Goal: Transaction & Acquisition: Register for event/course

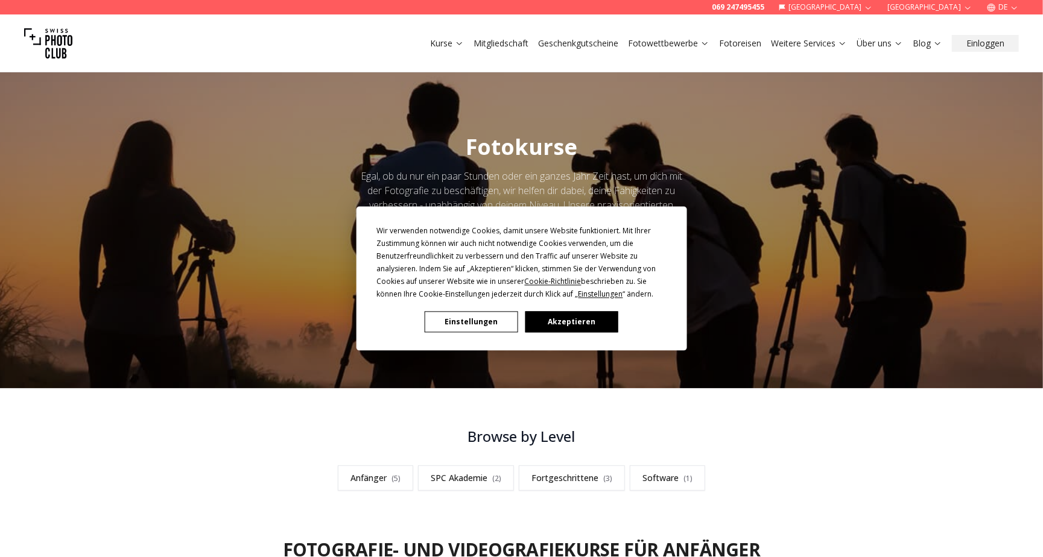
click at [467, 320] on button "Einstellungen" at bounding box center [471, 322] width 93 height 21
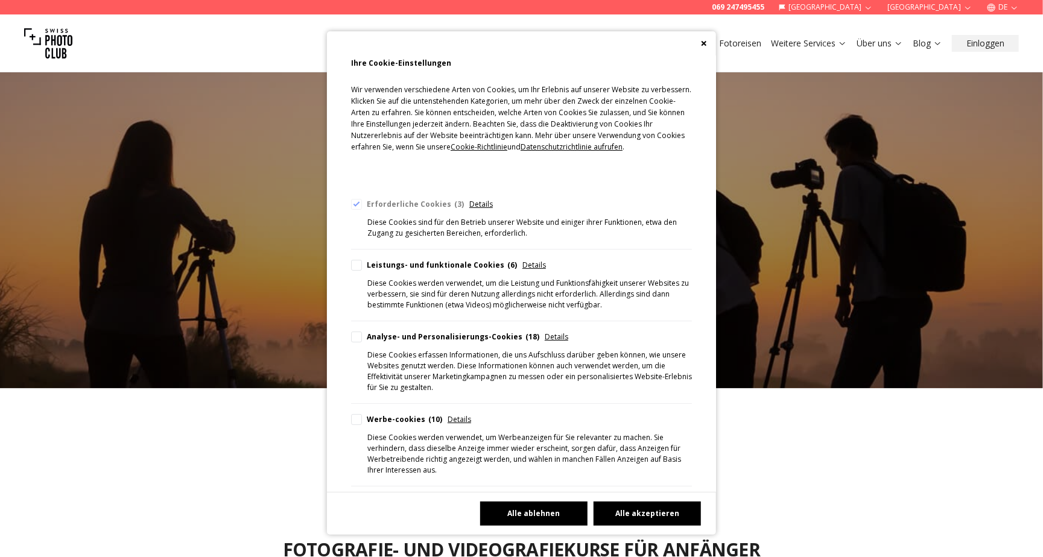
click at [544, 509] on button "Alle ablehnen" at bounding box center [533, 514] width 107 height 24
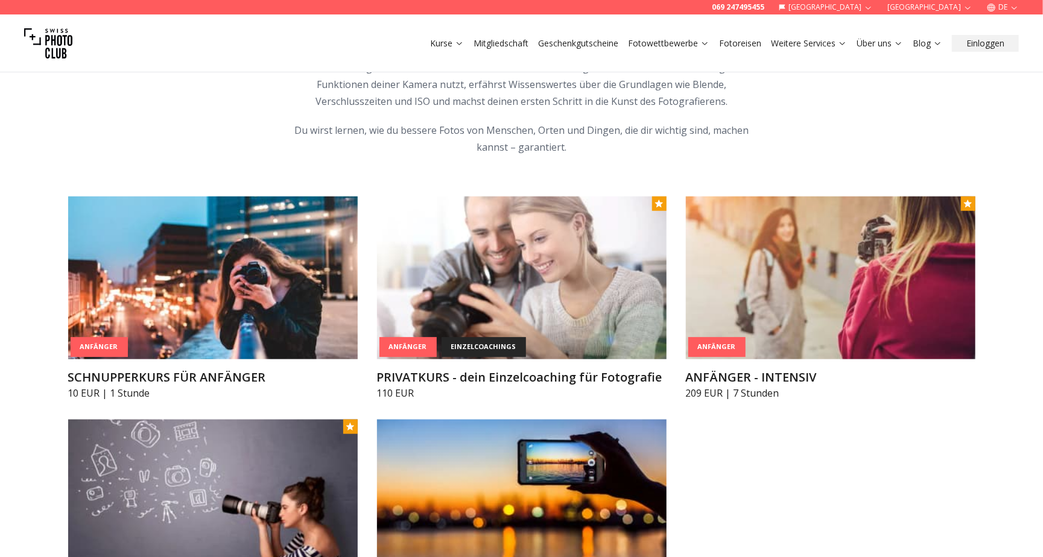
scroll to position [525, 0]
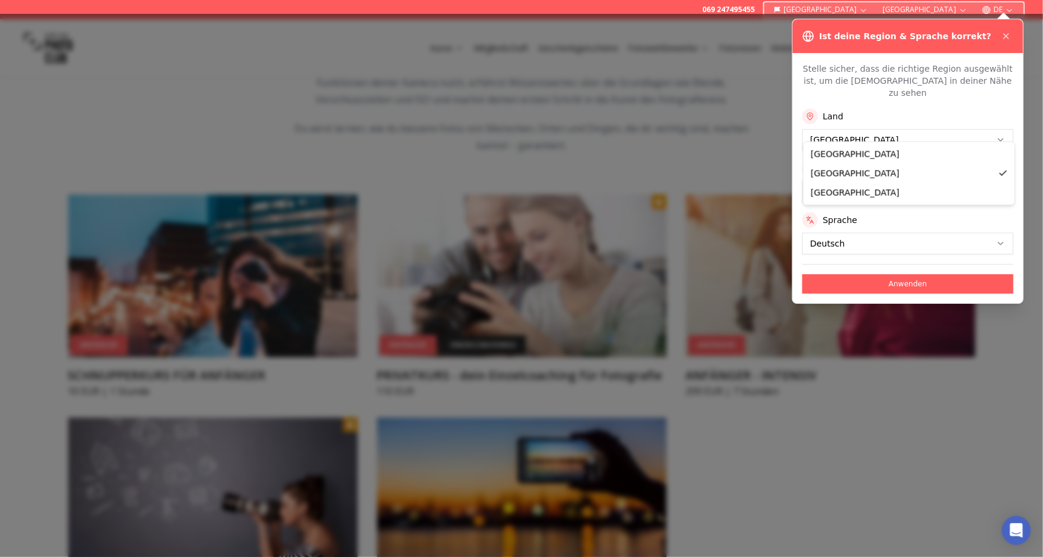
click at [886, 274] on button "Anwenden" at bounding box center [907, 283] width 211 height 19
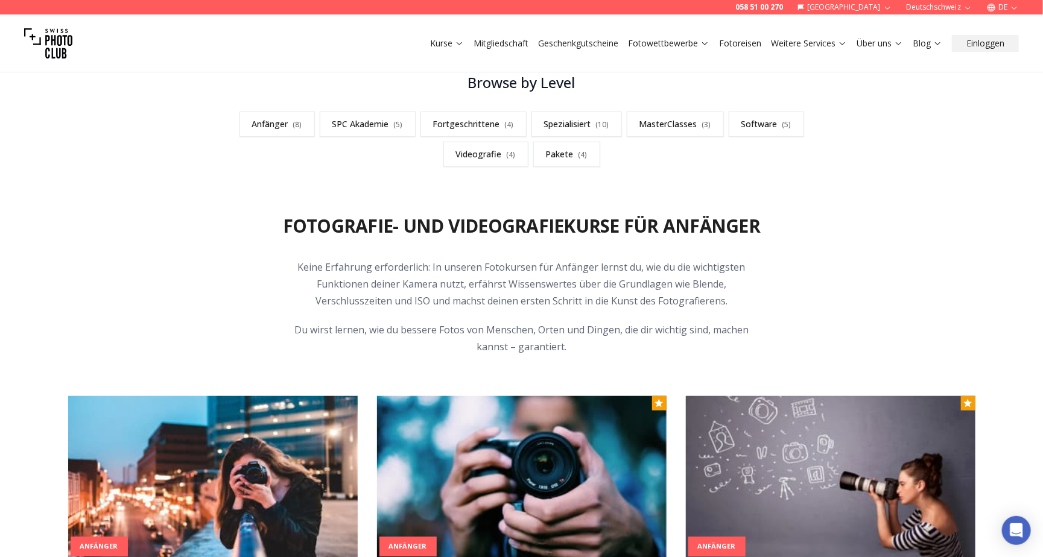
scroll to position [369, 0]
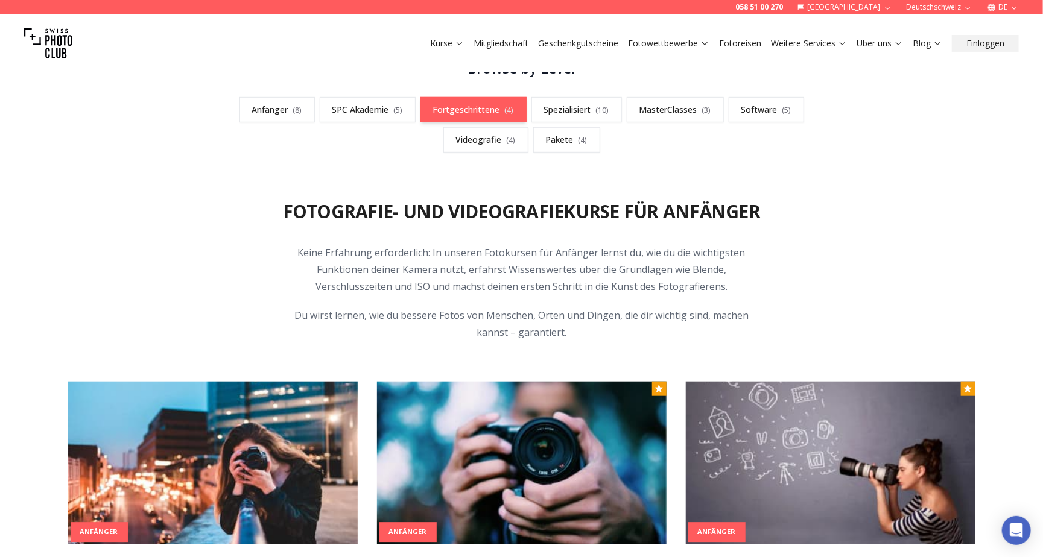
click at [491, 102] on link "Fortgeschrittene ( 4 )" at bounding box center [473, 109] width 106 height 25
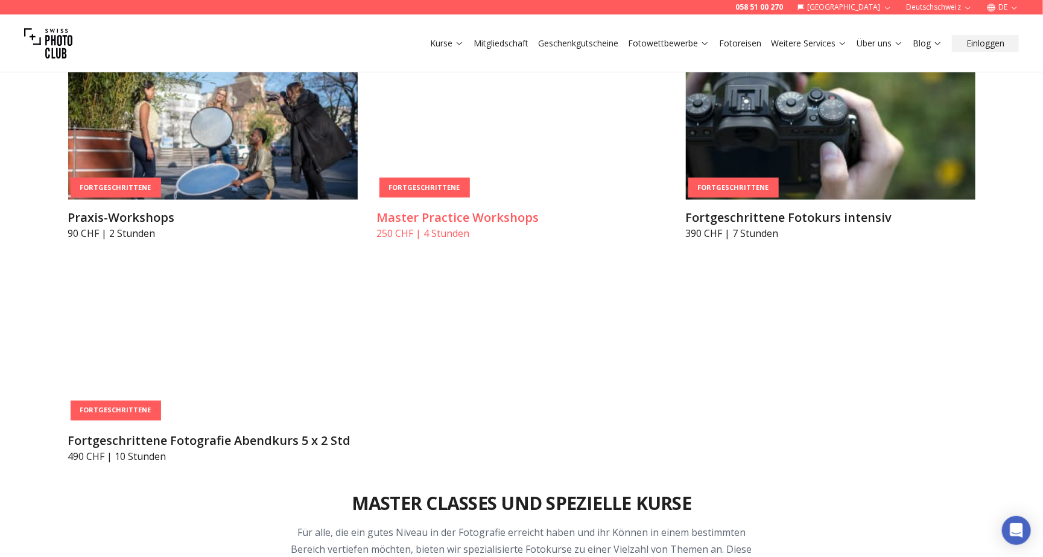
scroll to position [2223, 0]
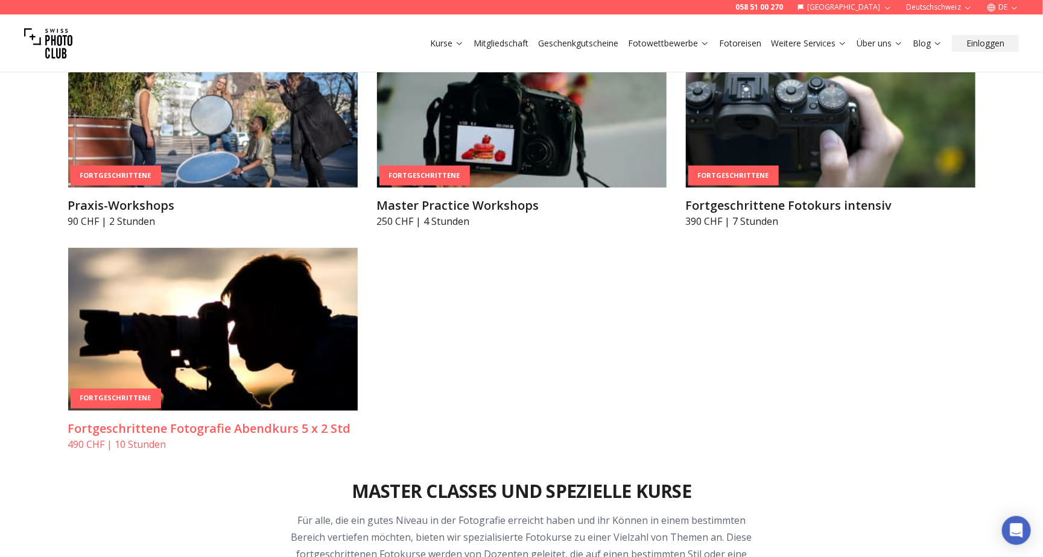
click at [259, 306] on img at bounding box center [213, 329] width 290 height 163
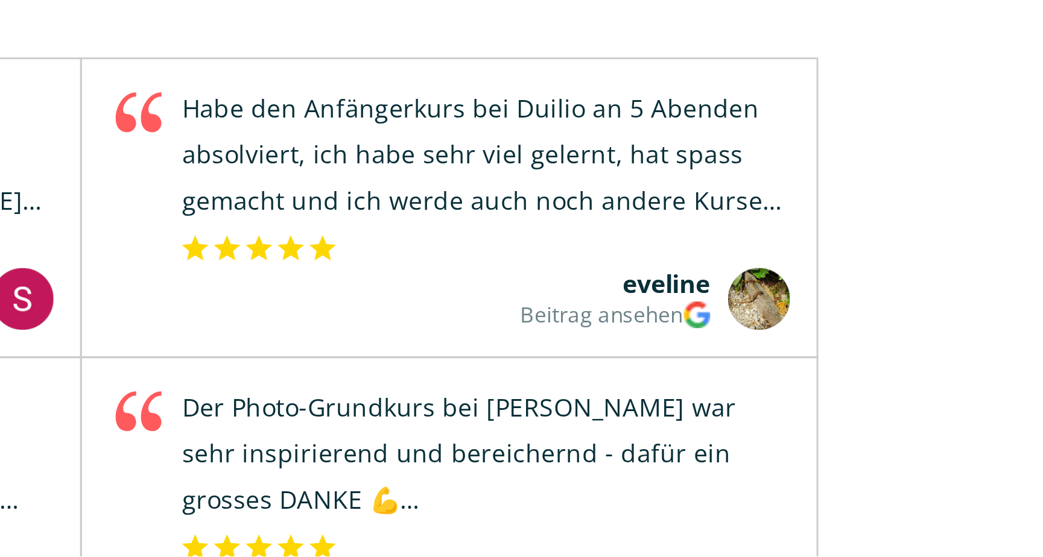
scroll to position [1321, 0]
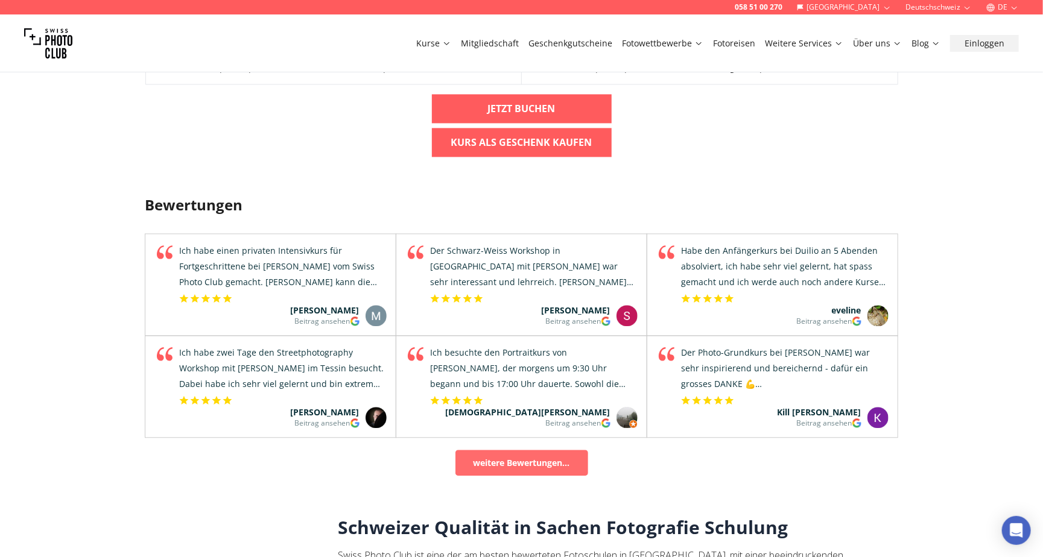
click at [528, 450] on link "weitere Bewertungen..." at bounding box center [521, 463] width 133 height 26
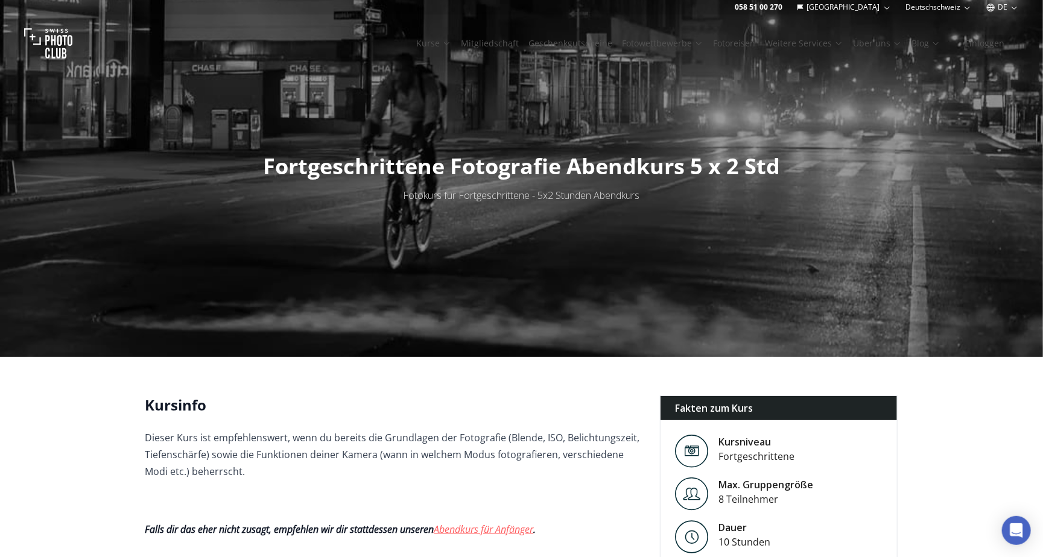
scroll to position [0, 0]
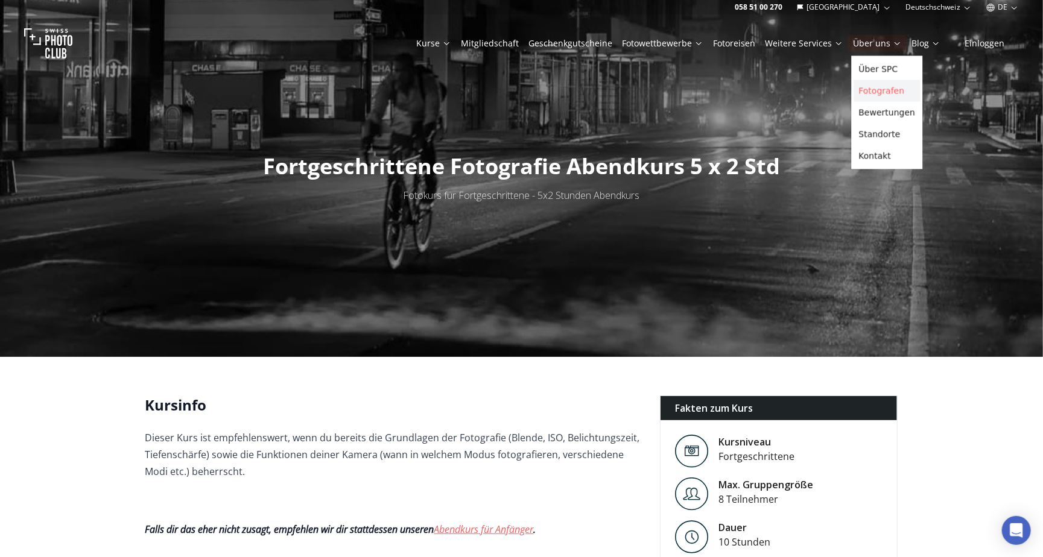
click at [888, 95] on link "Fotografen" at bounding box center [887, 91] width 66 height 22
